Goal: Find specific page/section

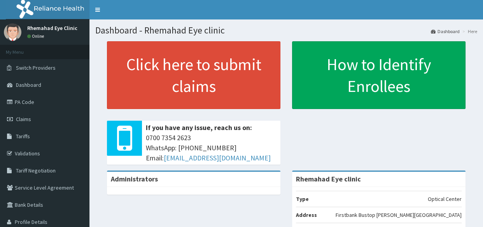
click at [30, 136] on link "Tariffs" at bounding box center [45, 136] width 90 height 17
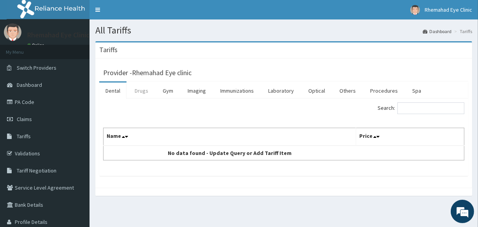
click at [137, 87] on link "Drugs" at bounding box center [141, 91] width 26 height 16
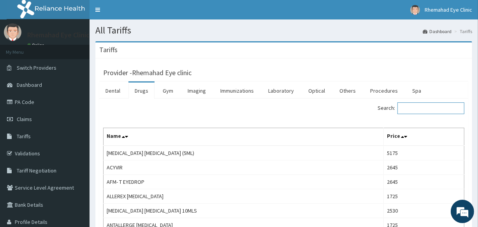
click at [420, 109] on input "Search:" at bounding box center [430, 108] width 67 height 12
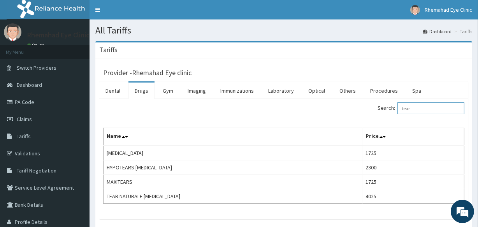
type input "tear"
